Goal: Information Seeking & Learning: Learn about a topic

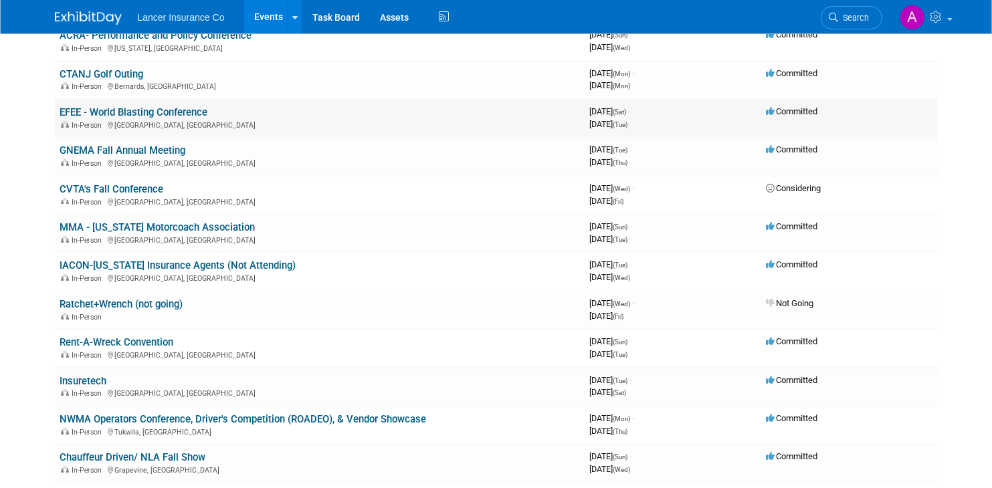
click at [139, 107] on link "EFEE - World Blasting Conference" at bounding box center [134, 112] width 148 height 12
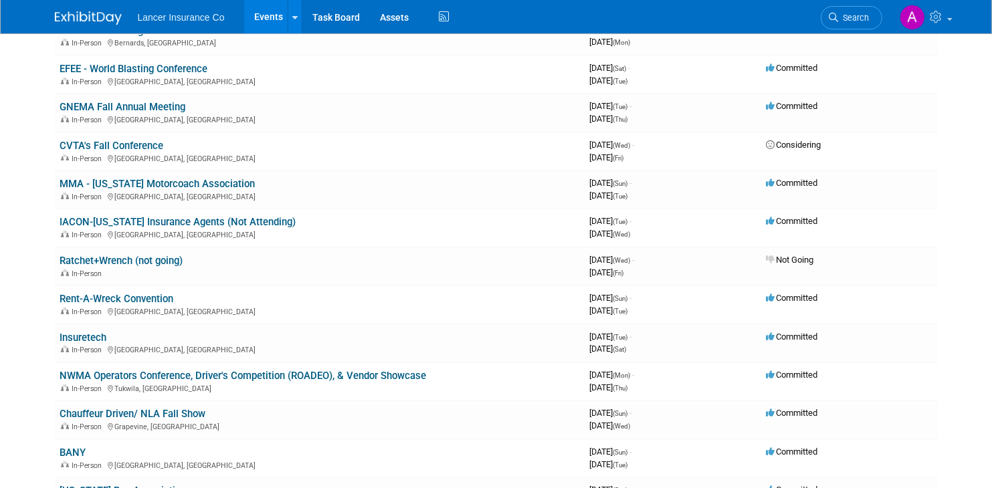
scroll to position [535, 0]
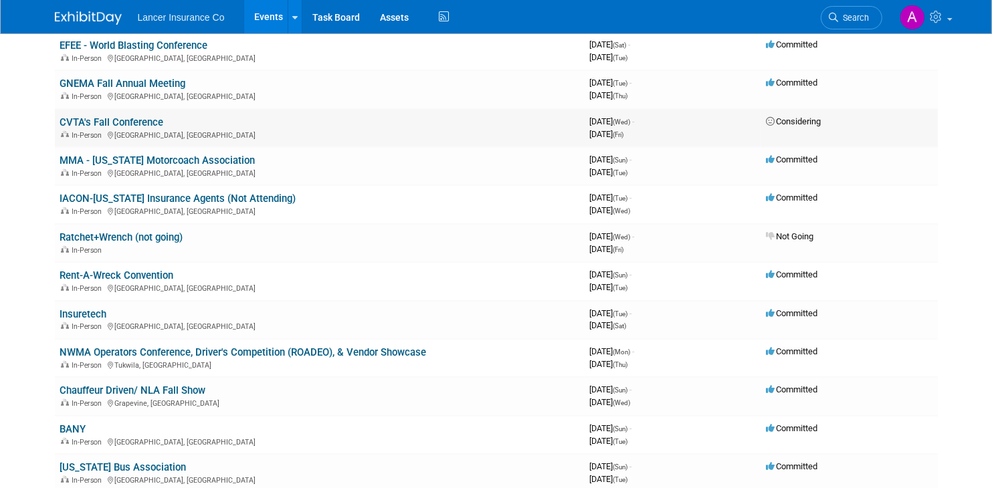
click at [126, 117] on link "CVTA's Fall Conference" at bounding box center [112, 122] width 104 height 12
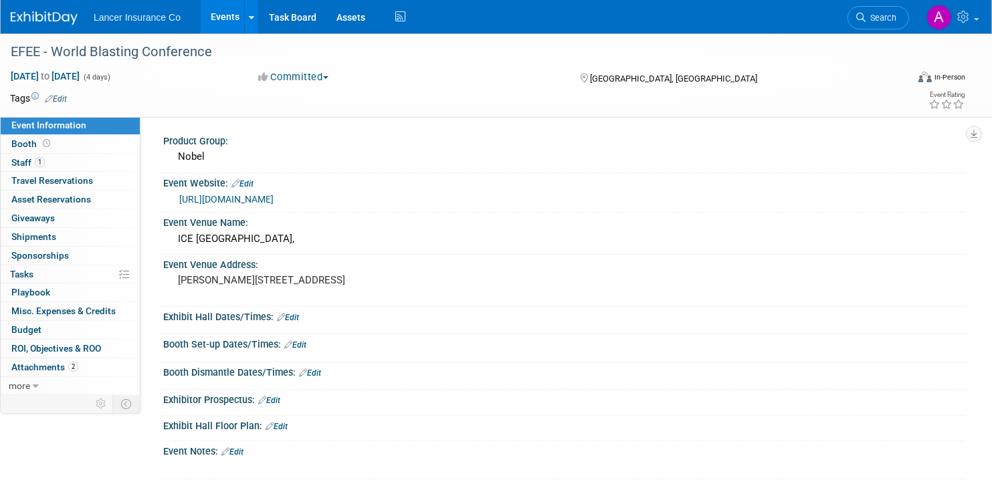
click at [274, 198] on link "https://www.efeeworldconference.com/" at bounding box center [226, 199] width 94 height 11
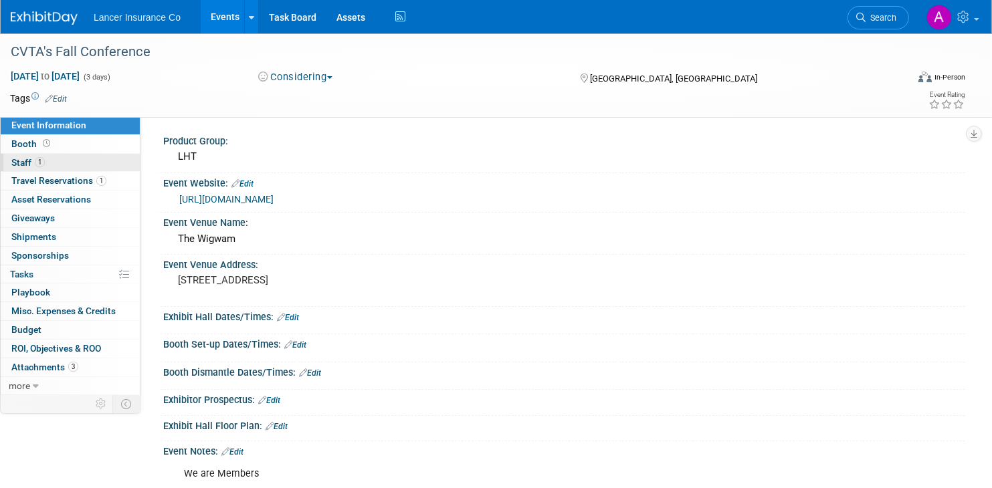
click at [17, 161] on span "Staff 1" at bounding box center [27, 162] width 33 height 11
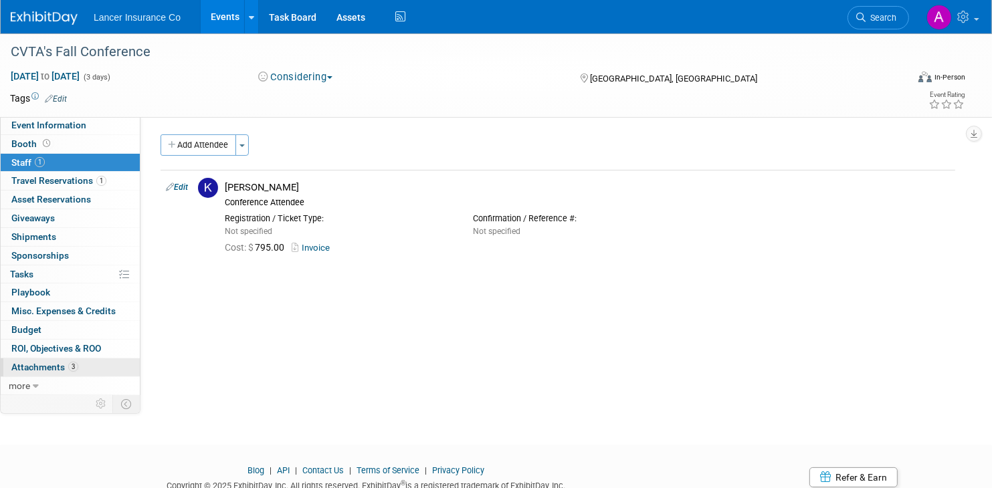
click at [51, 364] on span "Attachments 3" at bounding box center [44, 367] width 67 height 11
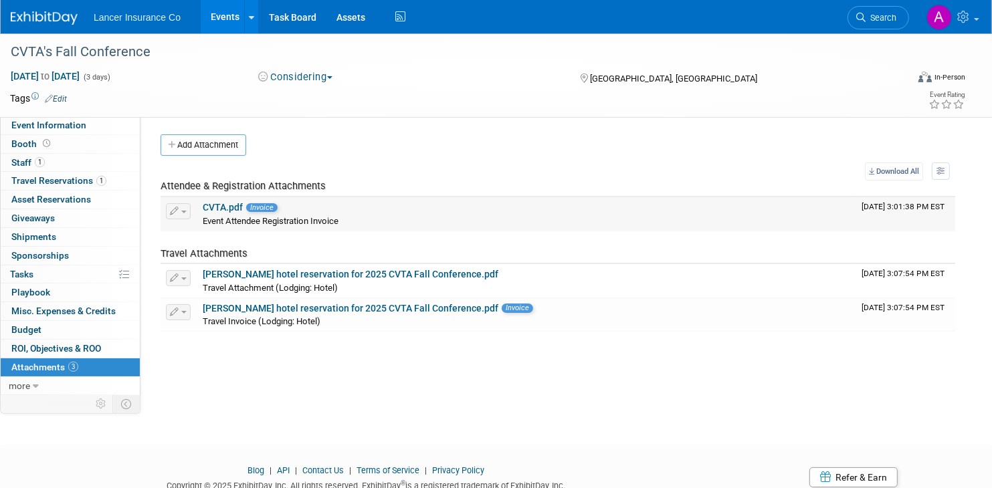
click at [219, 204] on link "CVTA.pdf" at bounding box center [223, 207] width 40 height 11
click at [380, 270] on link "[PERSON_NAME] hotel reservation for 2025 CVTA Fall Conference.pdf" at bounding box center [351, 274] width 296 height 11
click at [362, 274] on link "[PERSON_NAME] hotel reservation for 2025 CVTA Fall Conference.pdf" at bounding box center [351, 274] width 296 height 11
click at [383, 303] on link "[PERSON_NAME] hotel reservation for 2025 CVTA Fall Conference.pdf" at bounding box center [351, 308] width 296 height 11
click at [53, 120] on span "Event Information" at bounding box center [48, 125] width 75 height 11
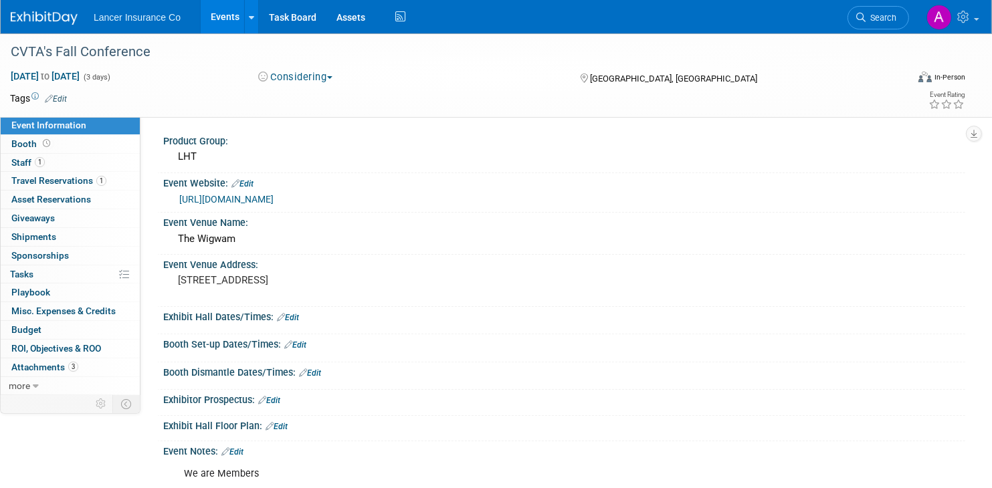
click at [274, 196] on link "[URL][DOMAIN_NAME]" at bounding box center [226, 199] width 94 height 11
